Goal: Task Accomplishment & Management: Use online tool/utility

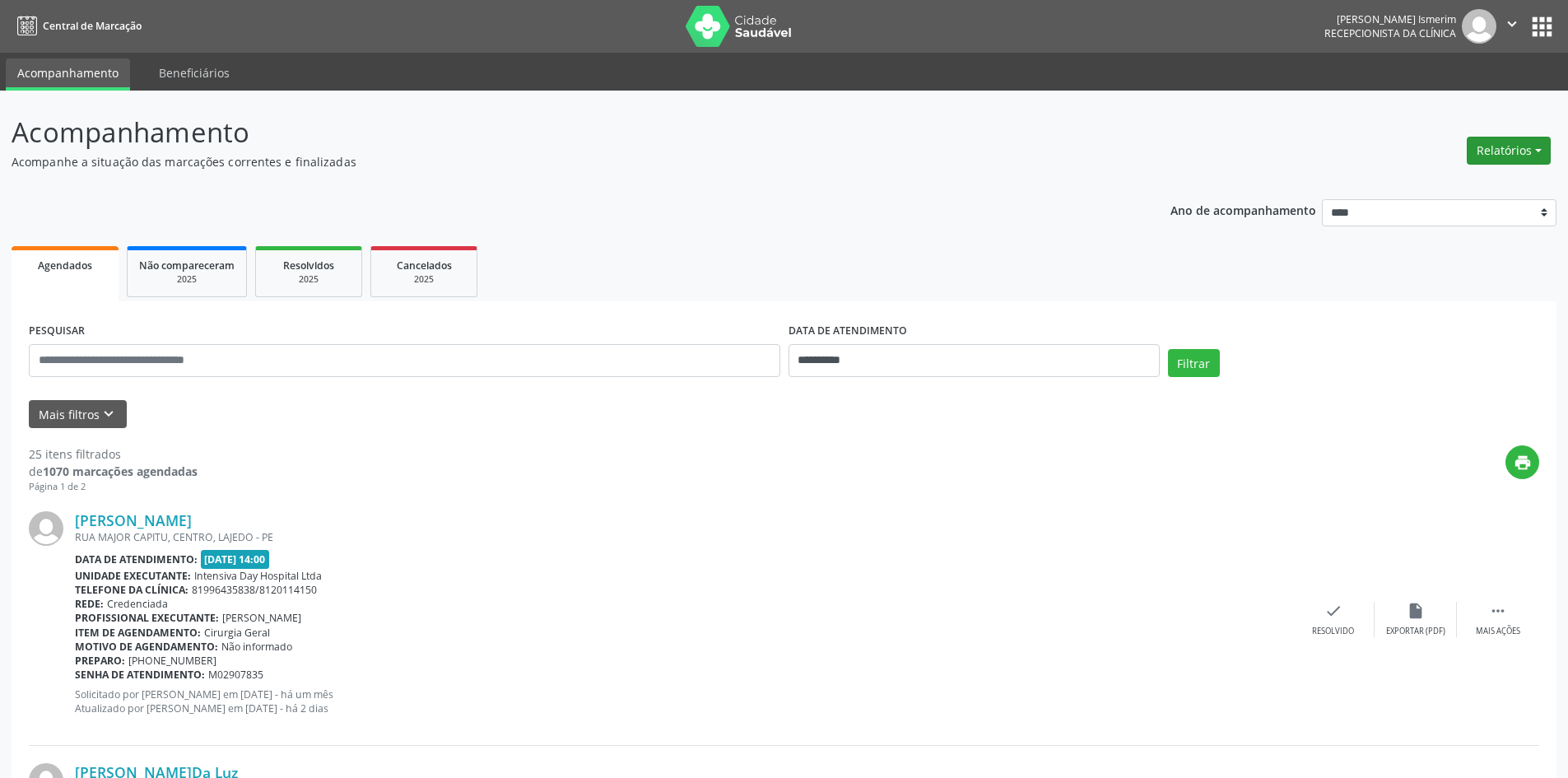
click at [1502, 144] on button "Relatórios" at bounding box center [1508, 150] width 84 height 28
click at [1481, 181] on link "Agendamentos" at bounding box center [1463, 186] width 177 height 23
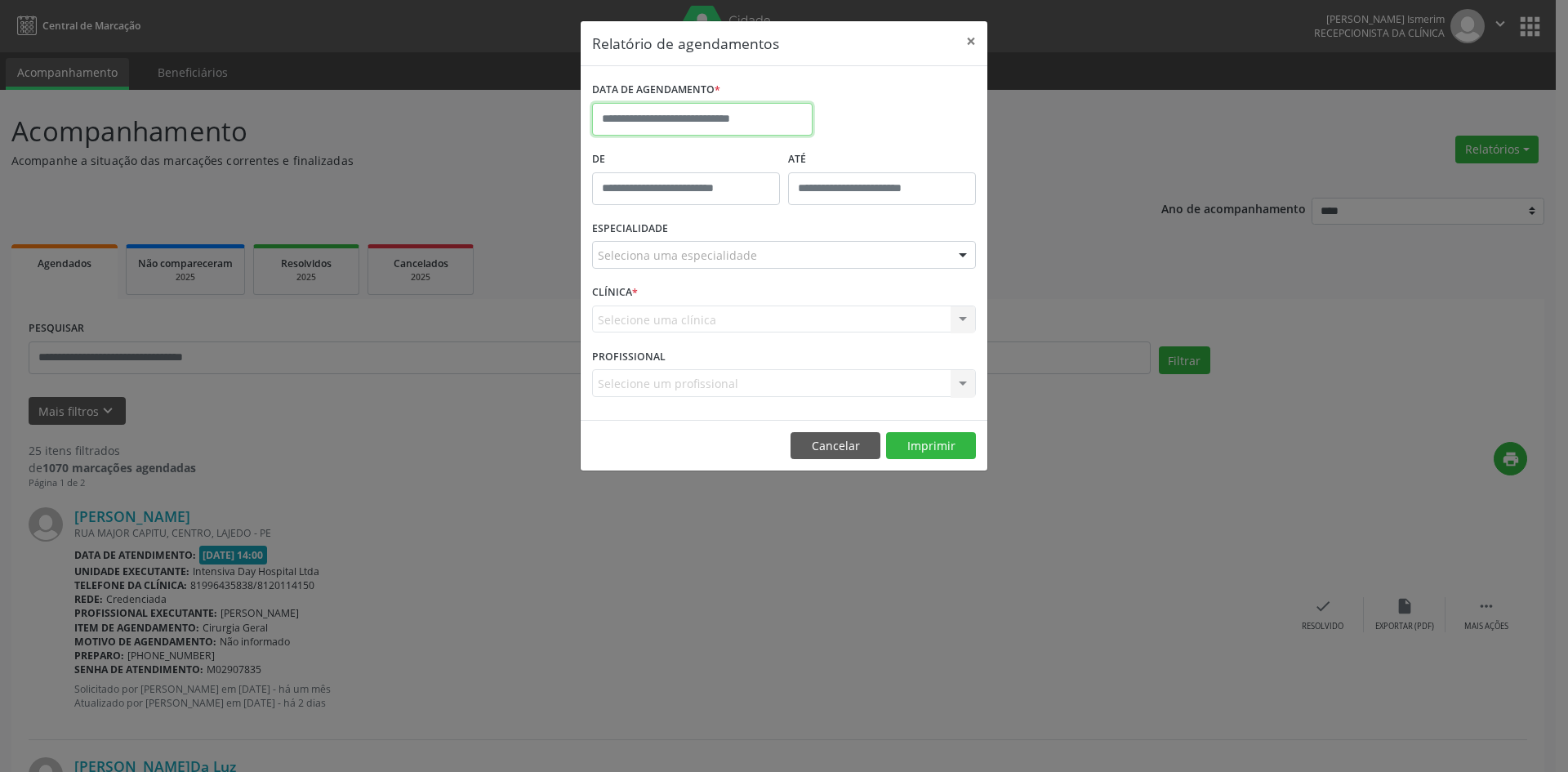
click at [728, 125] on input "text" at bounding box center [703, 119] width 221 height 33
click at [753, 306] on span "25" at bounding box center [753, 302] width 32 height 32
type input "**********"
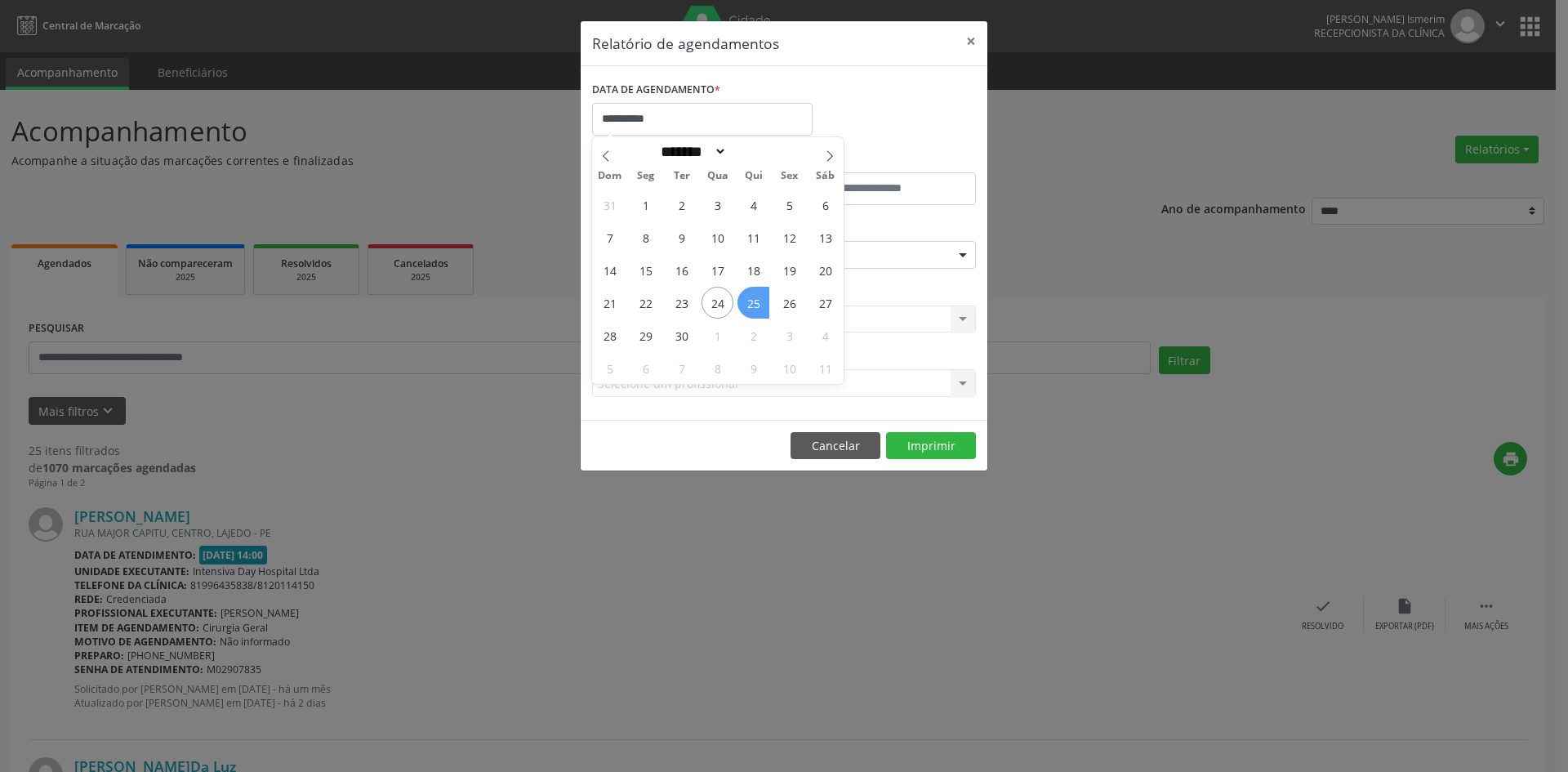
click at [753, 305] on span "25" at bounding box center [753, 302] width 32 height 32
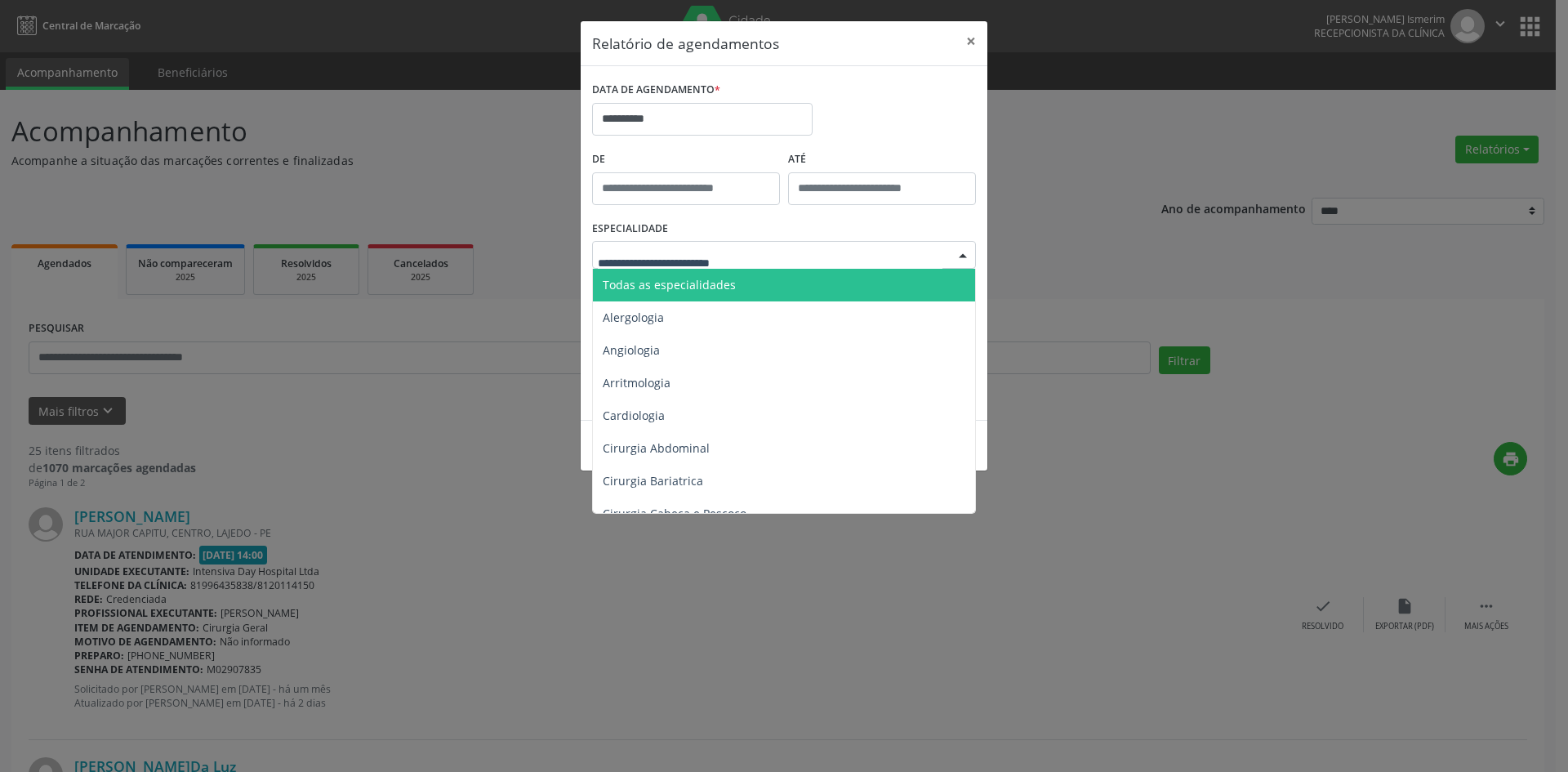
click at [960, 252] on div at bounding box center [963, 255] width 25 height 27
click at [688, 286] on span "Todas as especialidades" at bounding box center [669, 284] width 133 height 15
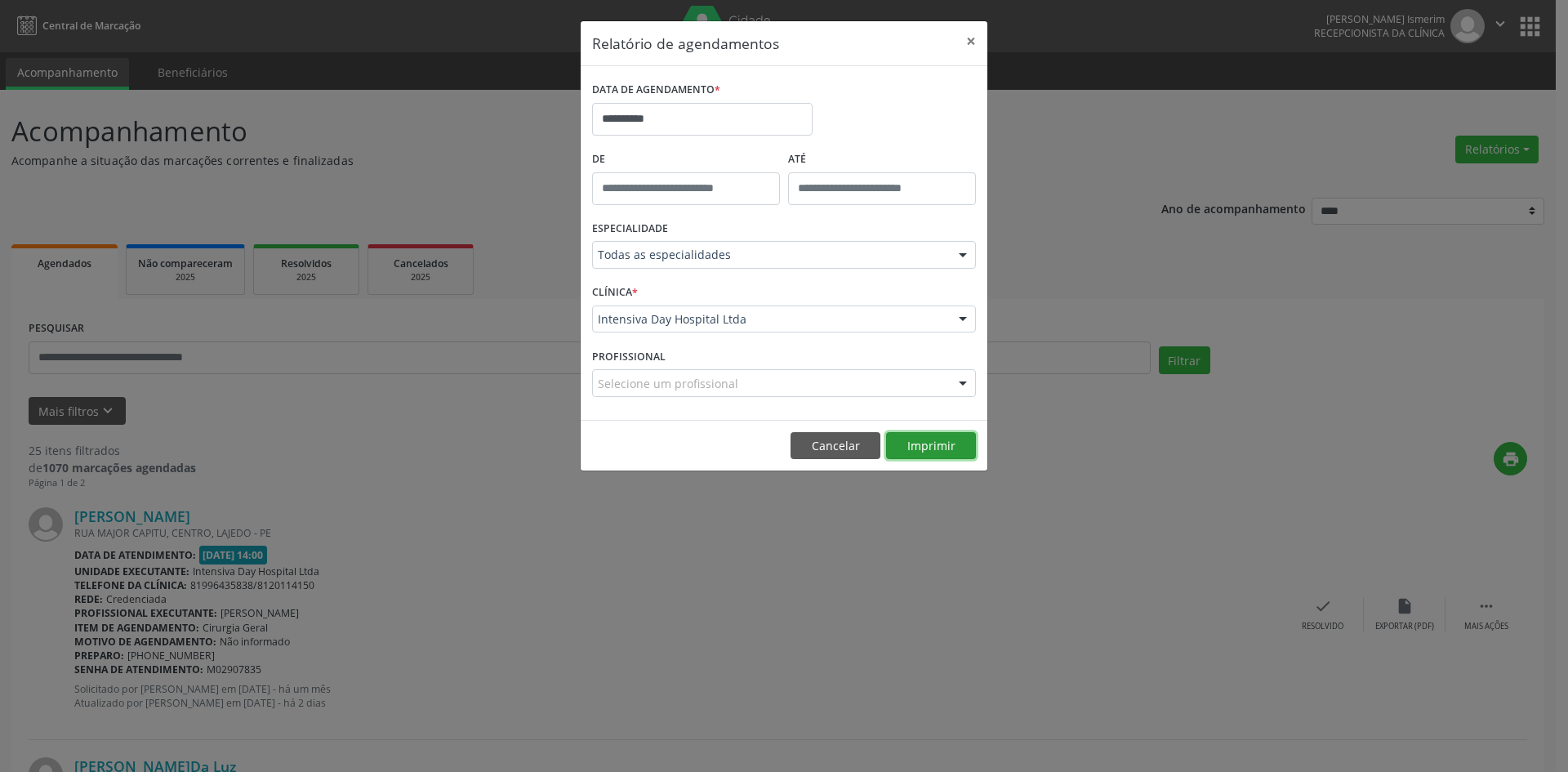
click at [929, 446] on button "Imprimir" at bounding box center [931, 446] width 90 height 27
